Goal: Task Accomplishment & Management: Complete application form

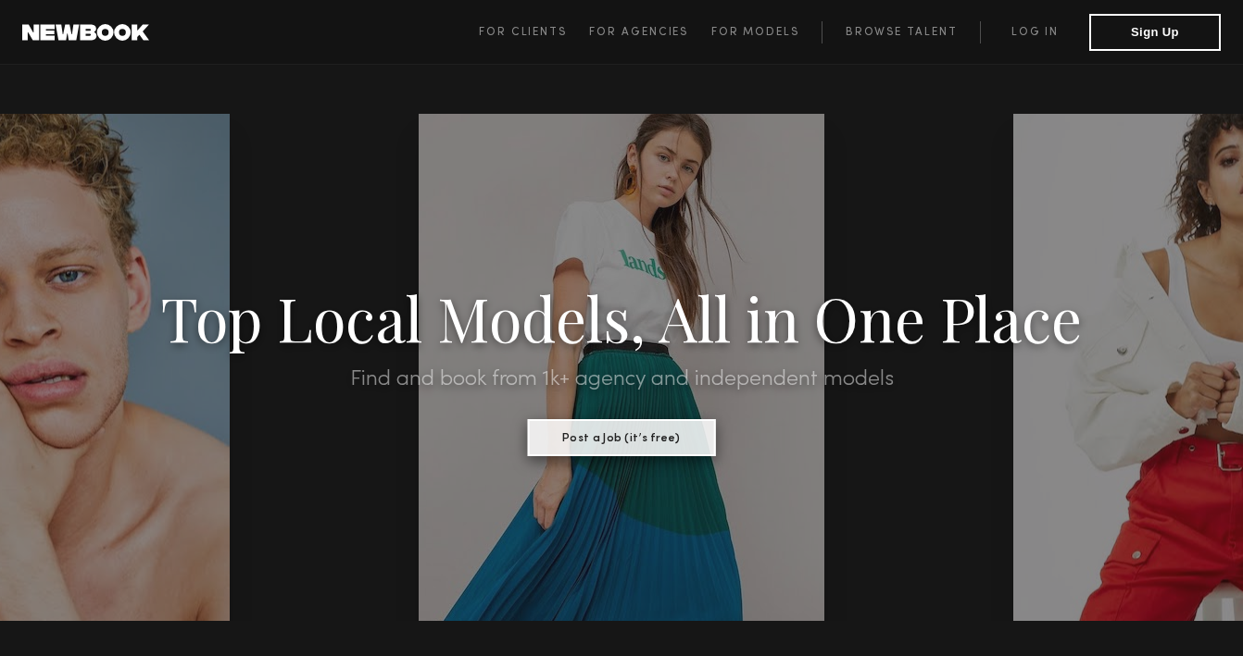
click at [596, 426] on button "Post a Job (it’s free)" at bounding box center [622, 437] width 188 height 37
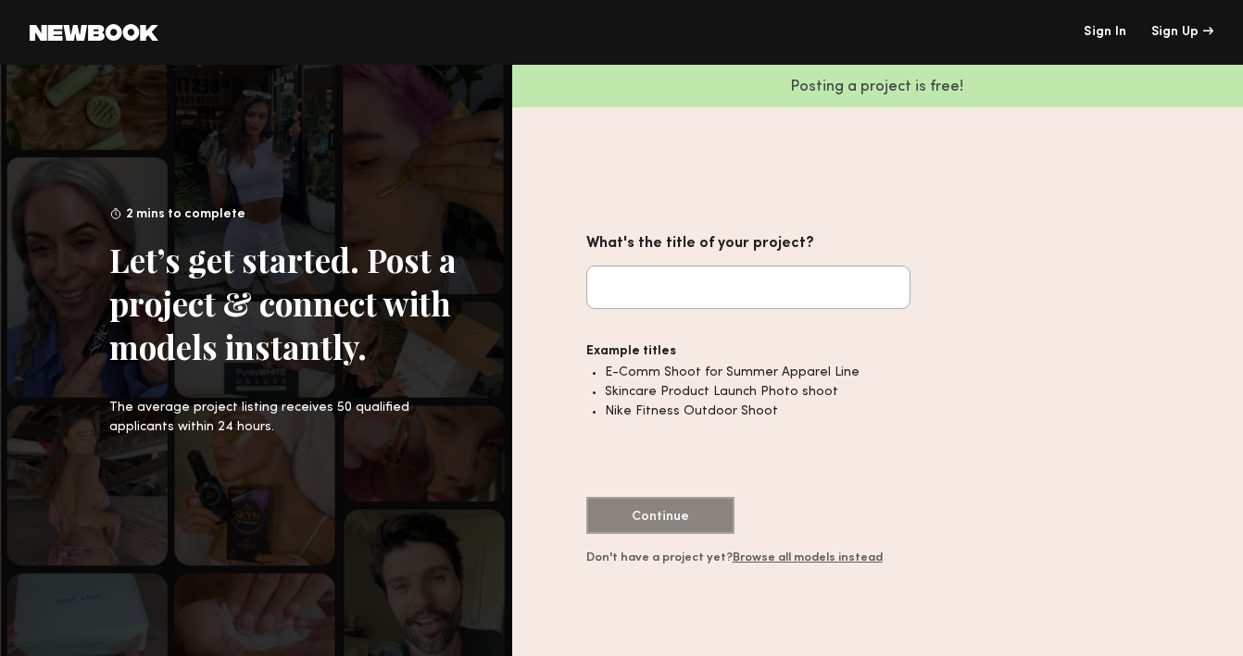
click at [698, 285] on input "What's the title of your project?" at bounding box center [748, 288] width 324 height 44
click at [1149, 343] on div "Posting a project is free! What's the title of your project? Example titles E-C…" at bounding box center [877, 361] width 731 height 592
